Goal: Obtain resource: Download file/media

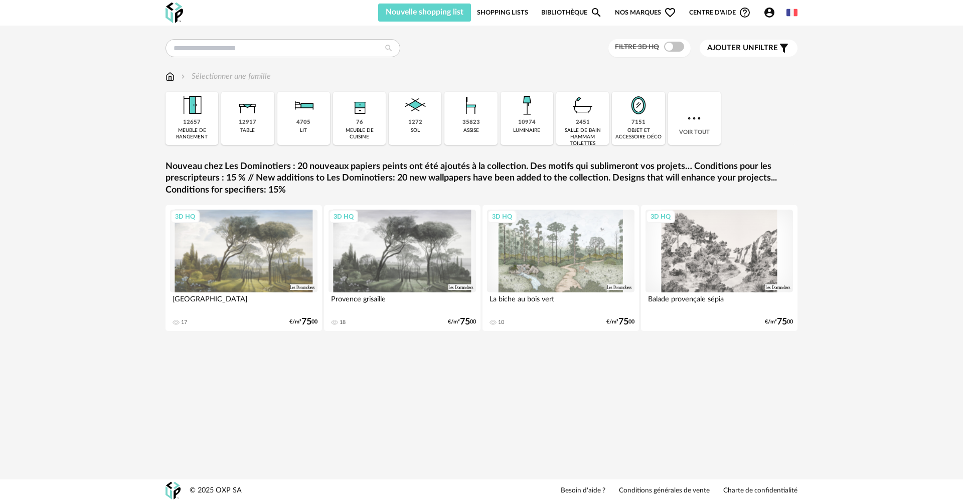
click at [767, 14] on icon "Account Circle icon" at bounding box center [769, 13] width 10 height 10
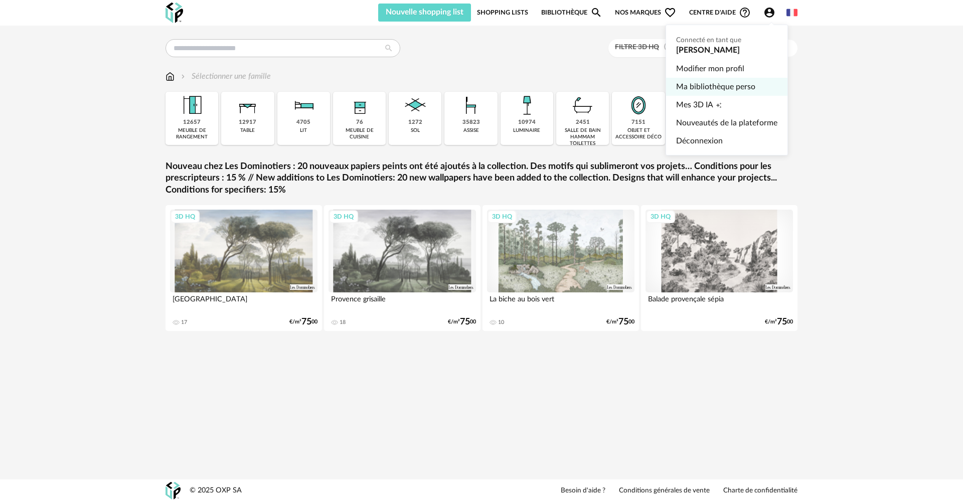
click at [719, 85] on link "Ma bibliothèque perso" at bounding box center [726, 87] width 101 height 18
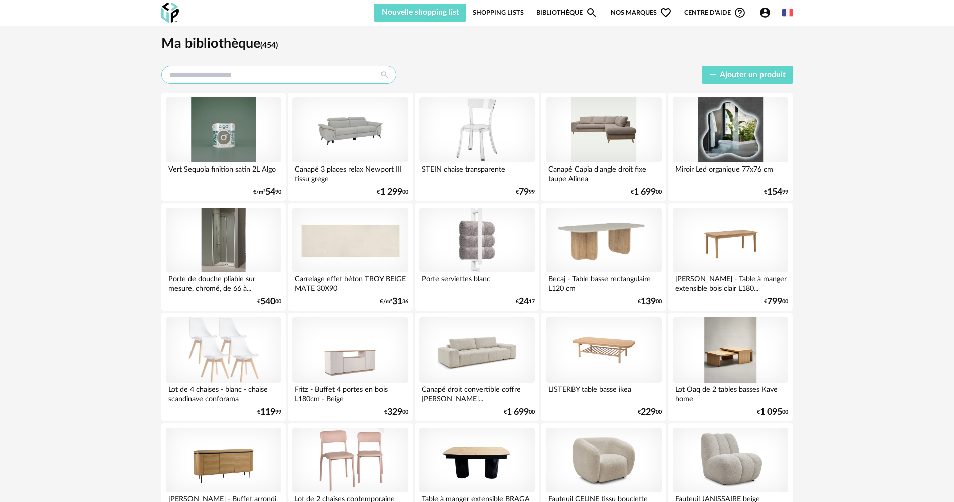
click at [196, 71] on input "text" at bounding box center [278, 75] width 235 height 18
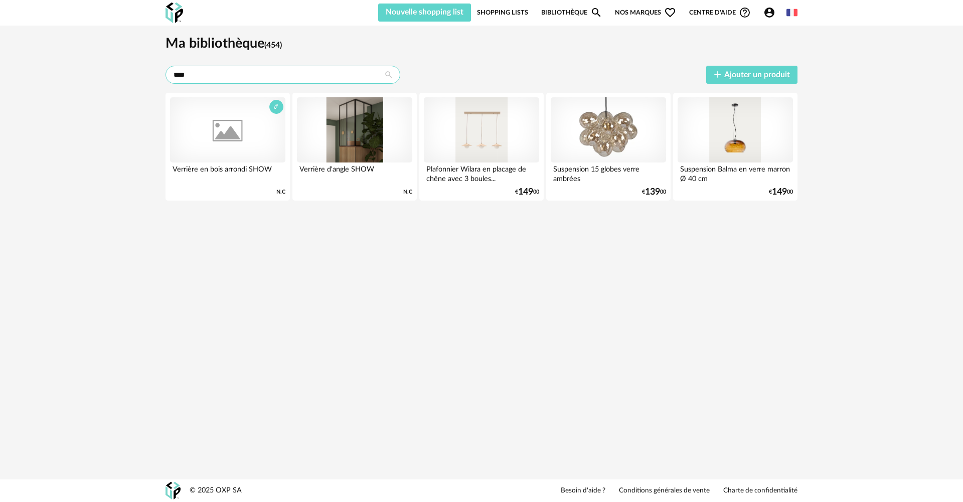
type input "****"
click at [228, 133] on div at bounding box center [227, 129] width 115 height 65
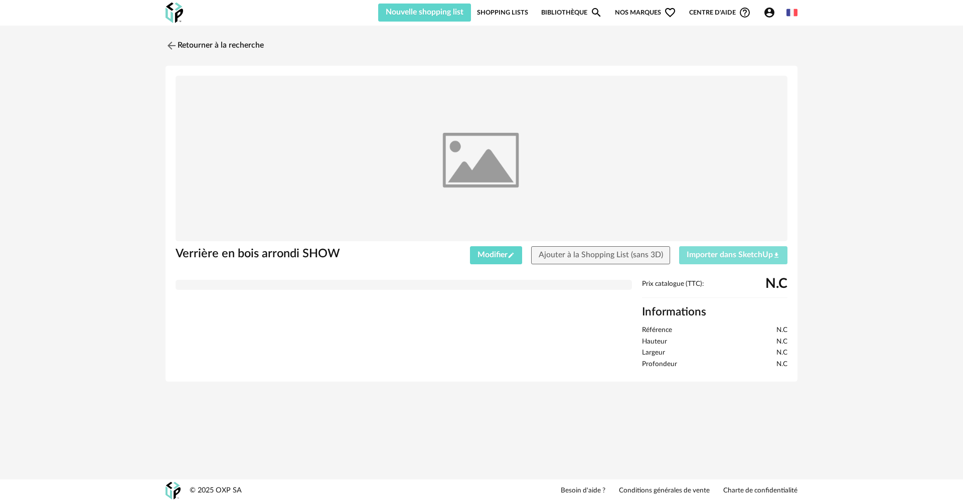
click at [744, 253] on span "Importer dans SketchUp Download icon" at bounding box center [732, 255] width 93 height 8
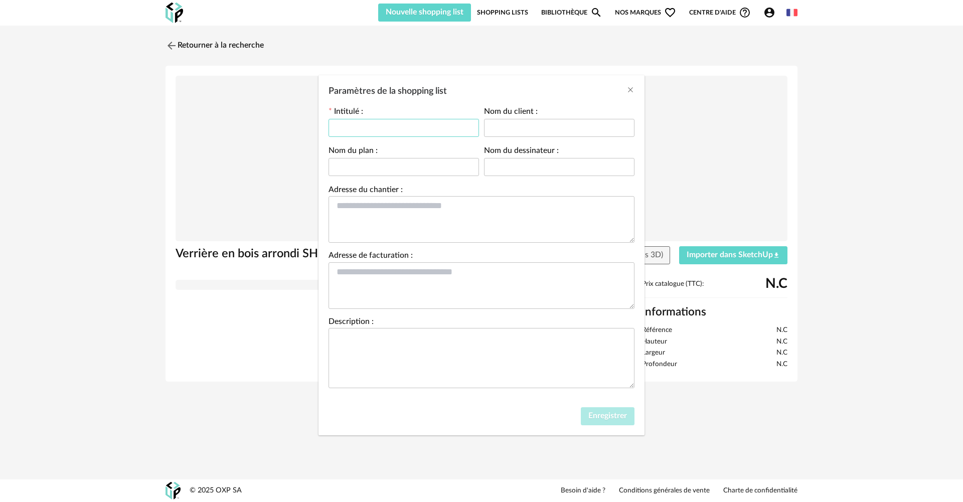
click at [348, 128] on input "Paramètres de la shopping list" at bounding box center [403, 128] width 150 height 18
type input "**********"
click at [602, 419] on span "Enregistrer" at bounding box center [607, 416] width 39 height 8
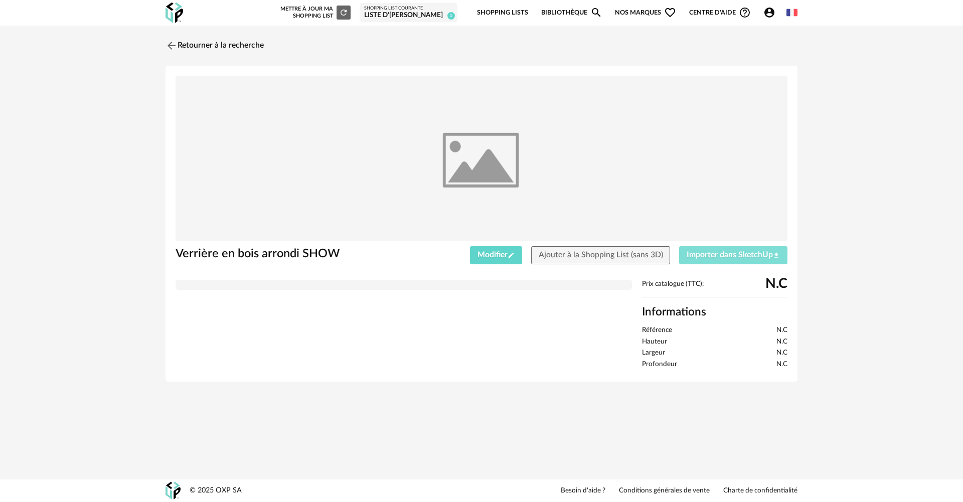
click at [726, 252] on span "Importer dans SketchUp Download icon" at bounding box center [732, 255] width 93 height 8
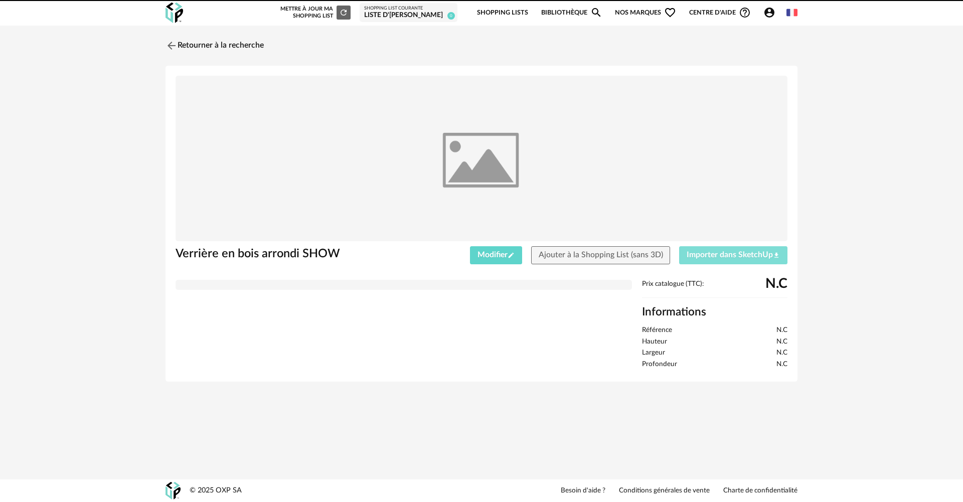
click at [679, 246] on button "Importer dans SketchUp Download icon" at bounding box center [733, 255] width 108 height 18
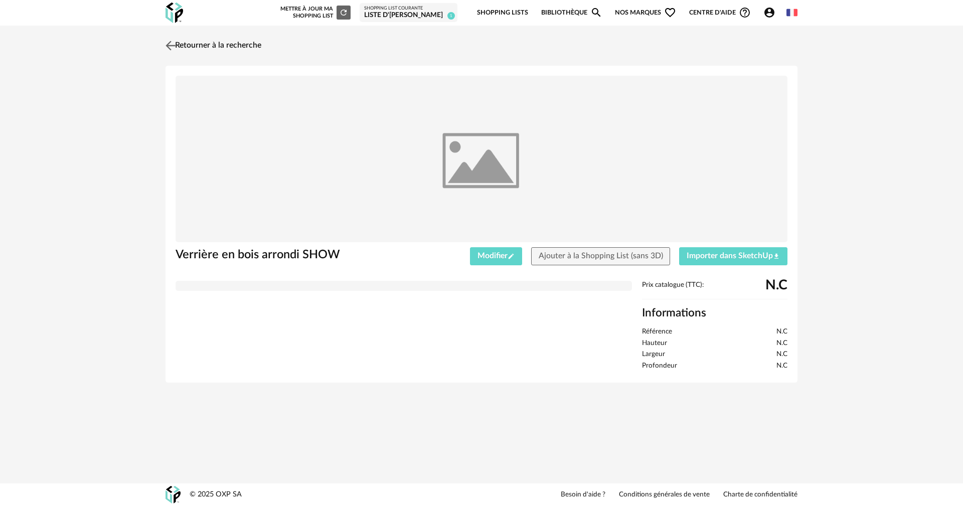
click at [171, 43] on img at bounding box center [170, 45] width 15 height 15
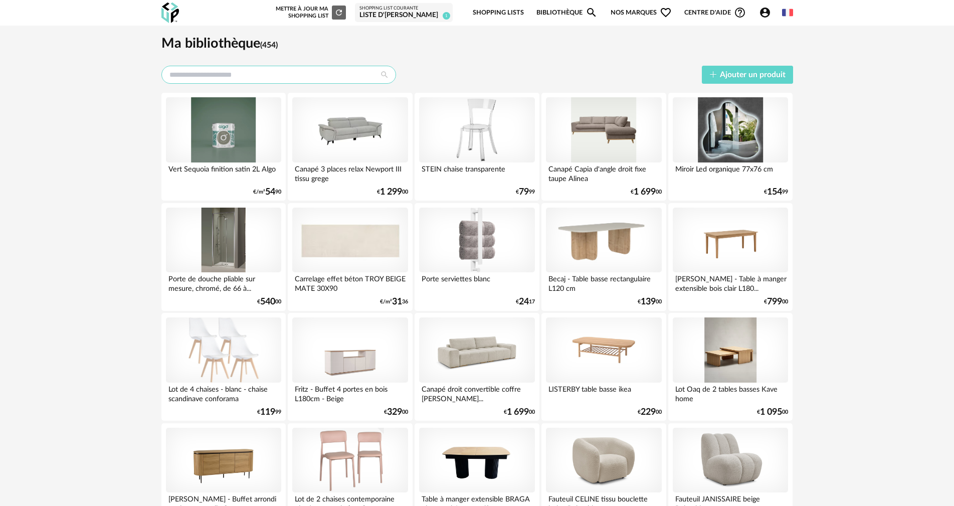
click at [215, 76] on input "text" at bounding box center [278, 75] width 235 height 18
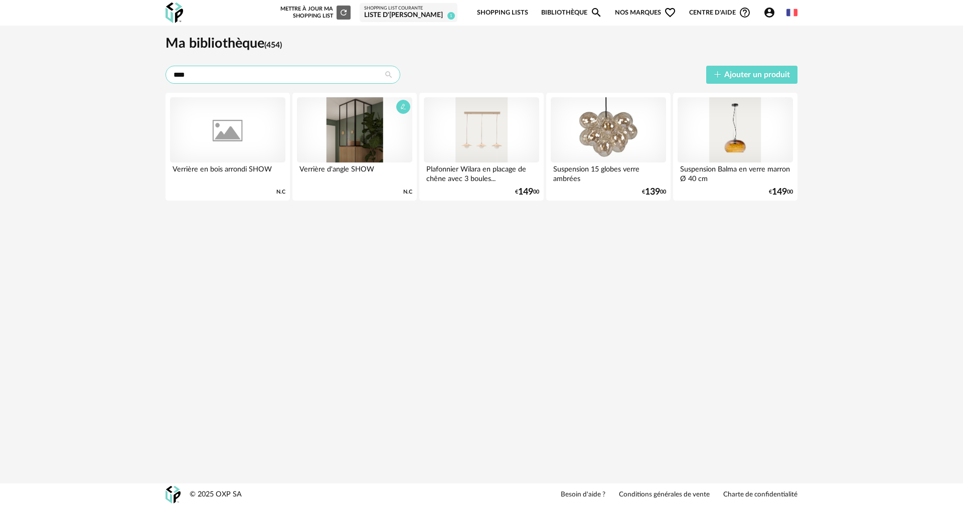
type input "****"
click at [356, 128] on div at bounding box center [354, 129] width 115 height 65
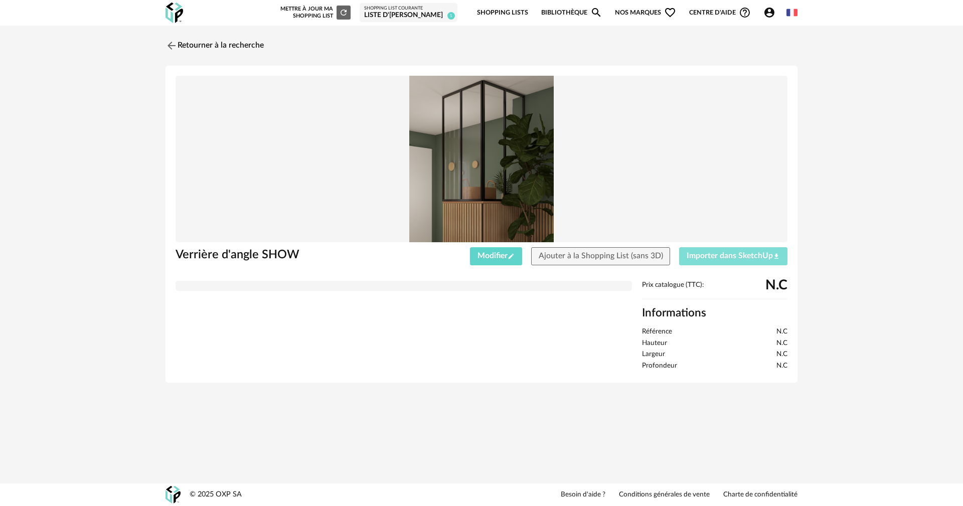
click at [726, 254] on span "Importer dans SketchUp Download icon" at bounding box center [732, 256] width 93 height 8
